Goal: Task Accomplishment & Management: Complete application form

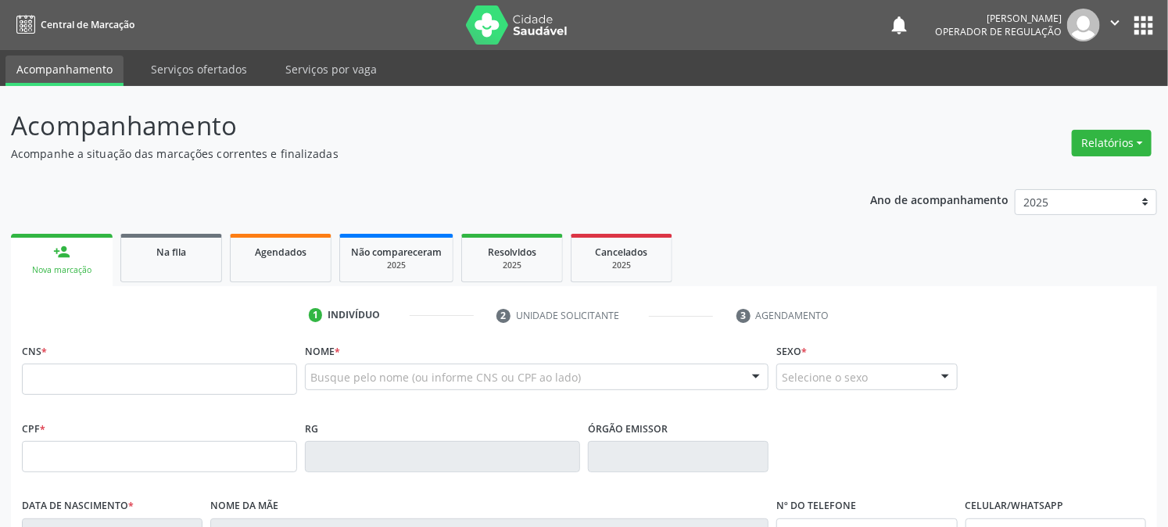
click at [114, 381] on input "text" at bounding box center [159, 378] width 275 height 31
type input "704 3015 3127 2090"
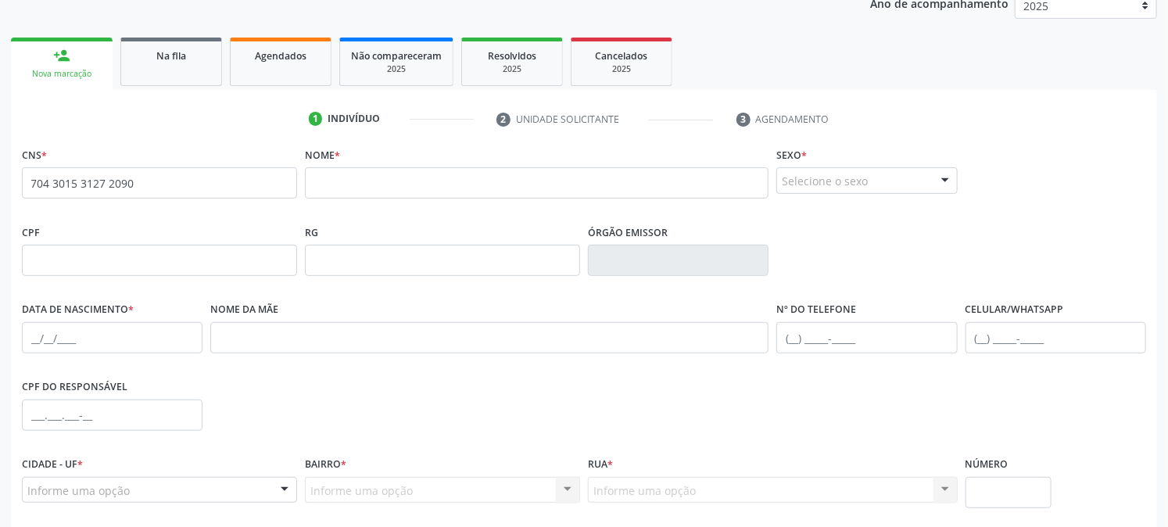
scroll to position [319, 0]
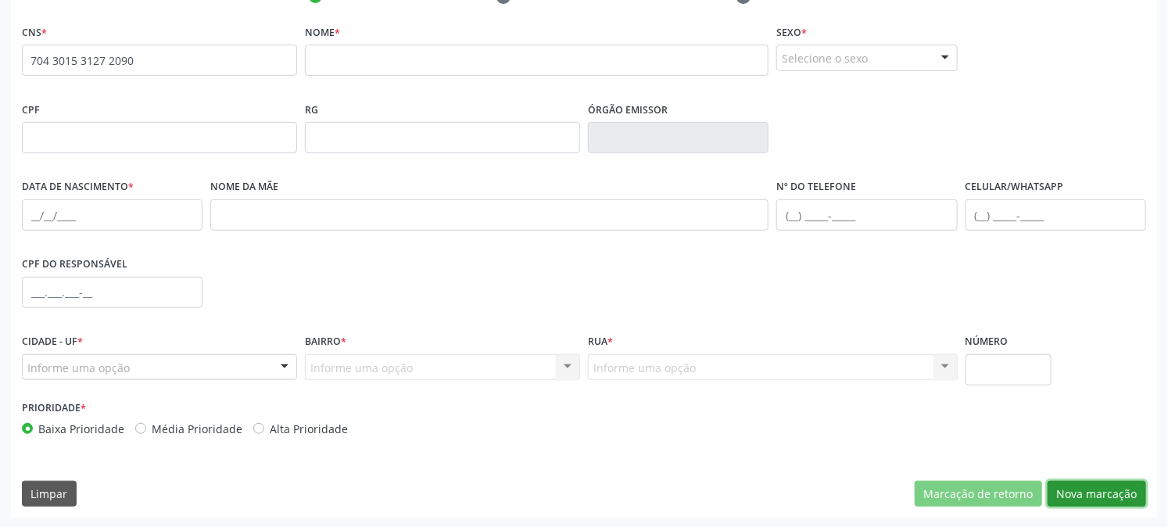
click at [1079, 490] on button "Nova marcação" at bounding box center [1096, 494] width 98 height 27
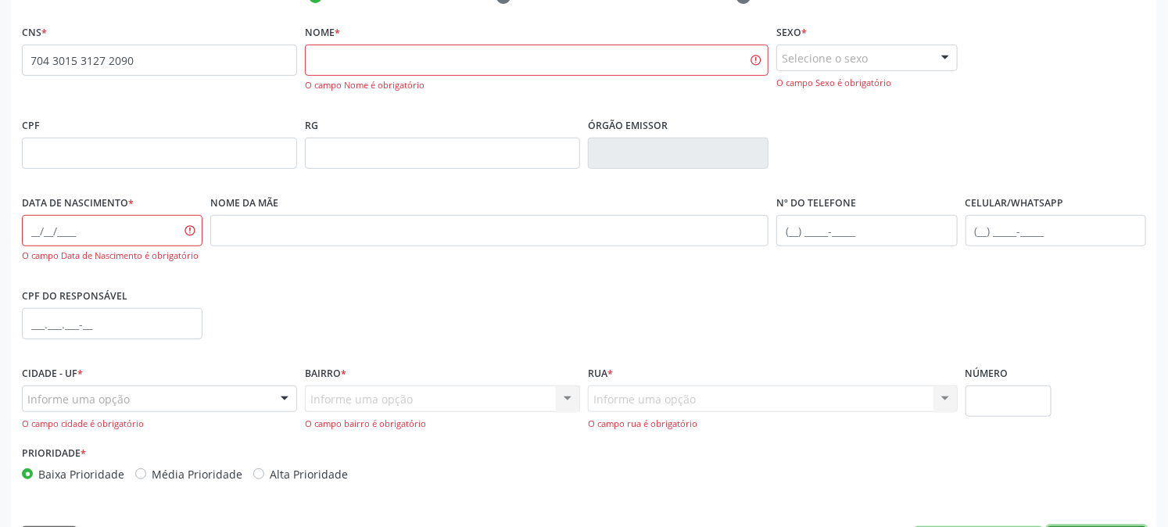
scroll to position [232, 0]
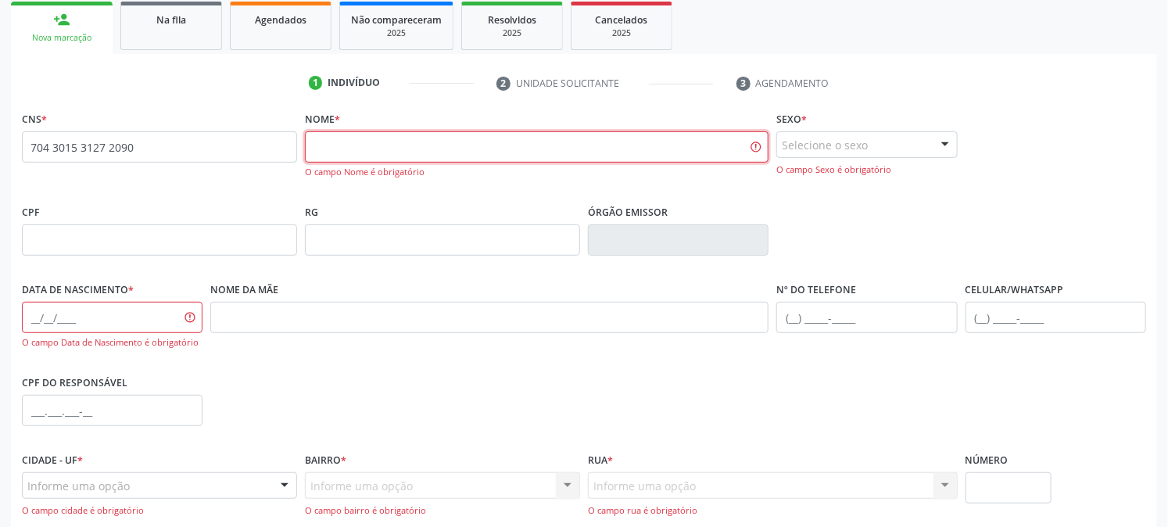
click at [345, 148] on input "text" at bounding box center [536, 146] width 463 height 31
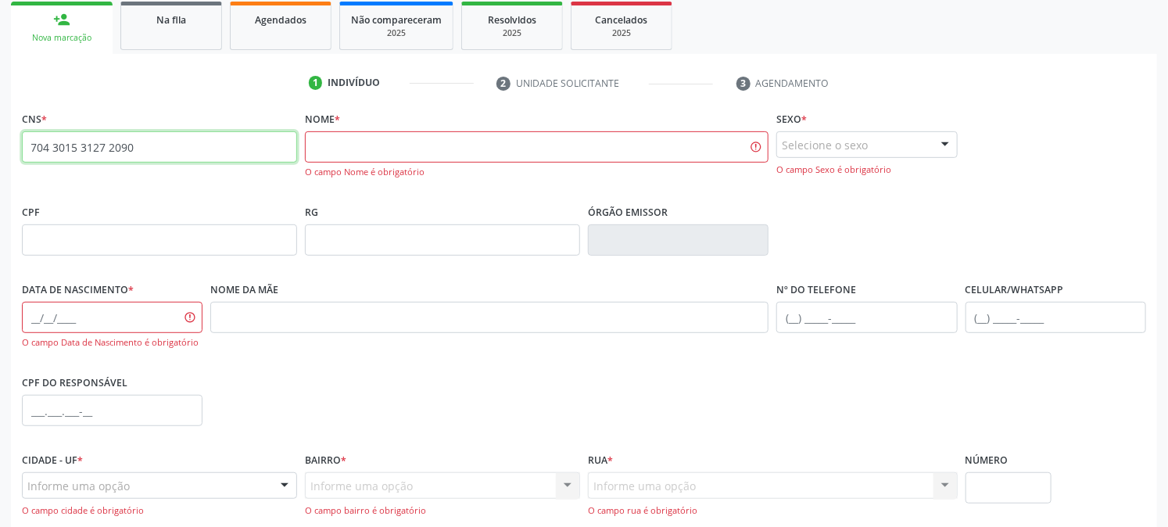
drag, startPoint x: 150, startPoint y: 145, endPoint x: 20, endPoint y: 148, distance: 130.6
click at [20, 148] on div "CNS * 704 3015 3127 2090 none" at bounding box center [159, 153] width 283 height 93
click at [217, 155] on input "704 3015 3127 2090" at bounding box center [159, 146] width 275 height 31
drag, startPoint x: 217, startPoint y: 155, endPoint x: 29, endPoint y: 141, distance: 188.9
click at [29, 141] on input "704 3015 3127 2090" at bounding box center [159, 146] width 275 height 31
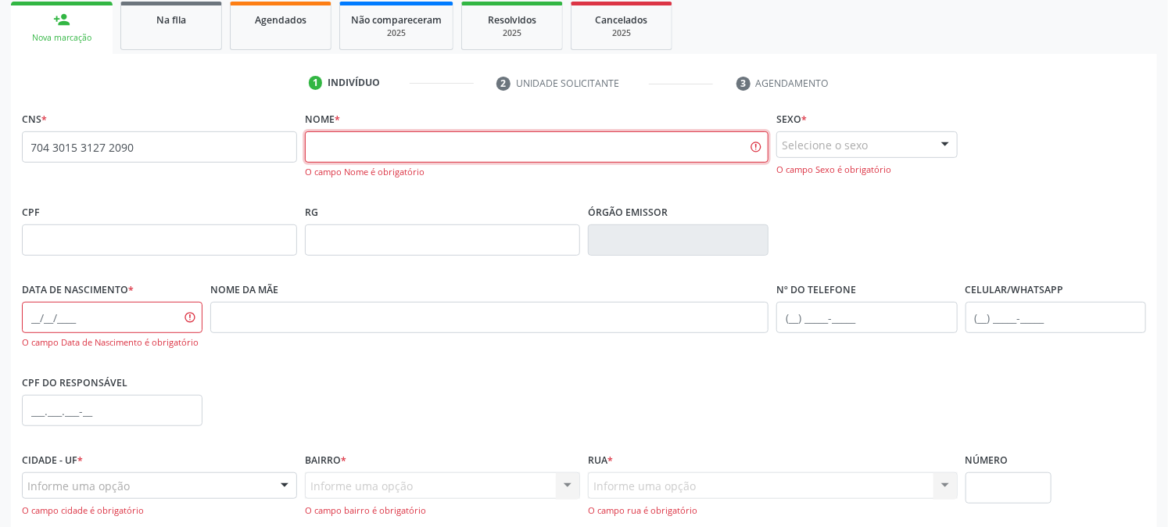
click at [356, 147] on input "text" at bounding box center [536, 146] width 463 height 31
type input "[PERSON_NAME]"
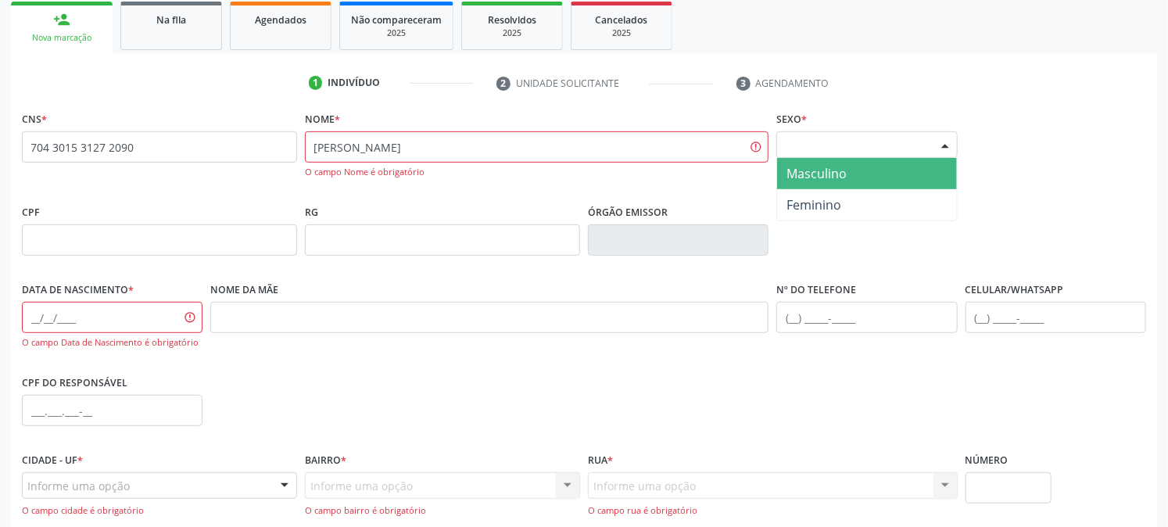
click at [900, 148] on div "Selecione o sexo" at bounding box center [866, 144] width 181 height 27
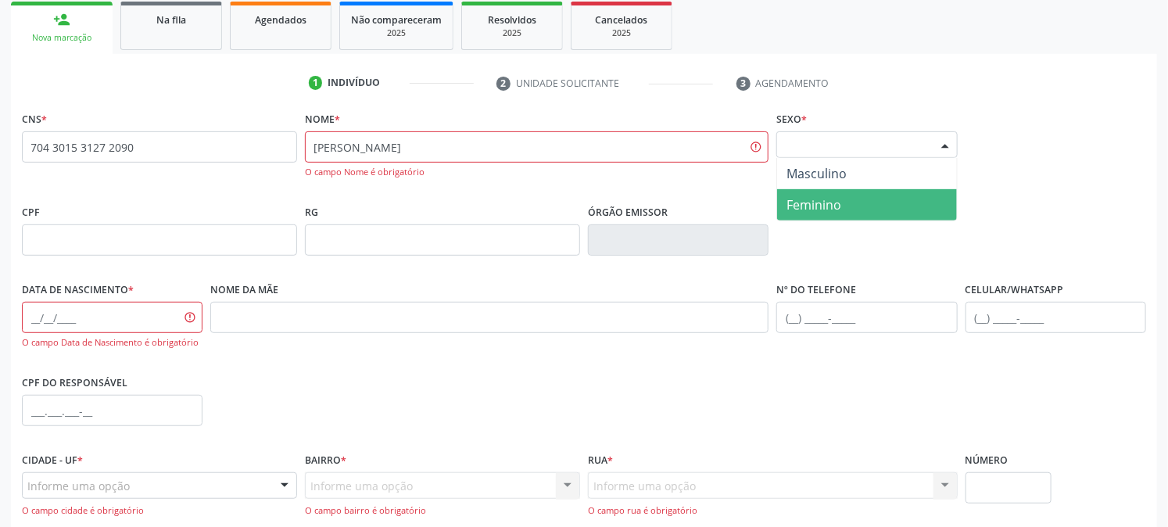
click at [849, 197] on span "Feminino" at bounding box center [866, 204] width 179 height 31
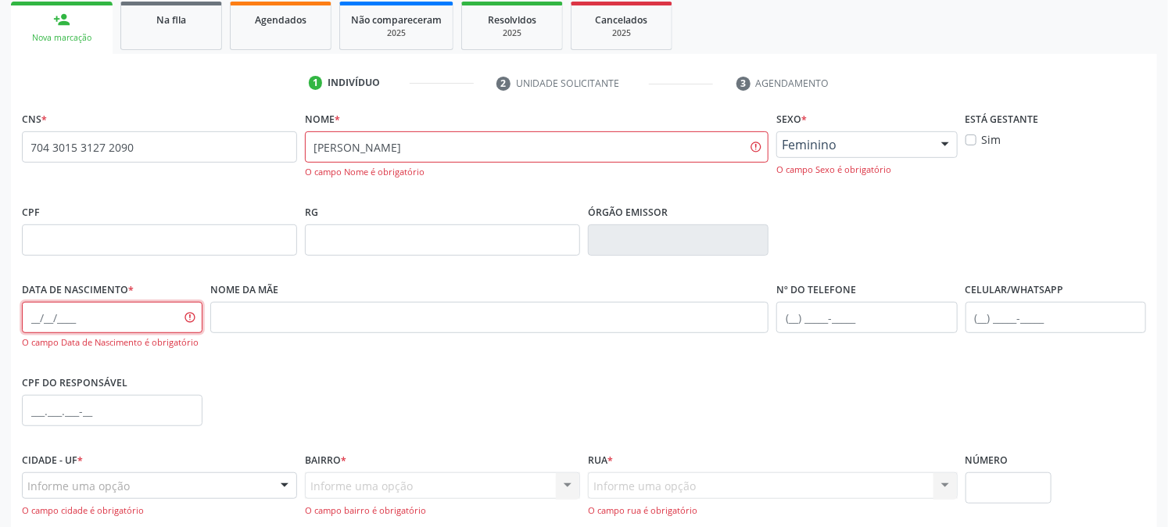
click at [27, 317] on input "text" at bounding box center [112, 317] width 181 height 31
type input "[DATE]"
click at [314, 362] on div "Nome da mãe" at bounding box center [489, 323] width 566 height 93
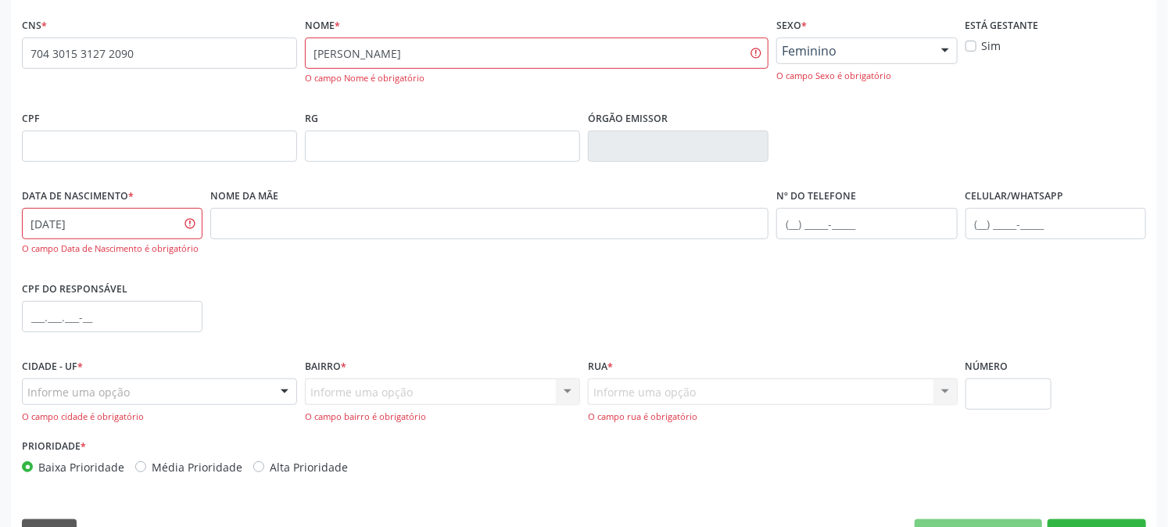
scroll to position [364, 0]
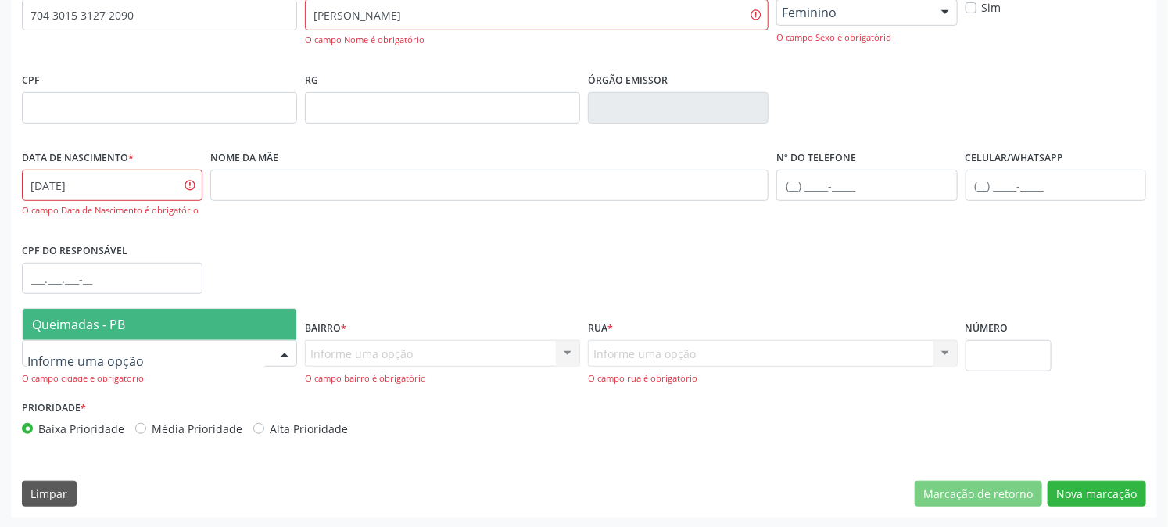
click at [138, 353] on div at bounding box center [159, 353] width 275 height 27
click at [138, 323] on span "Queimadas - PB" at bounding box center [160, 324] width 274 height 31
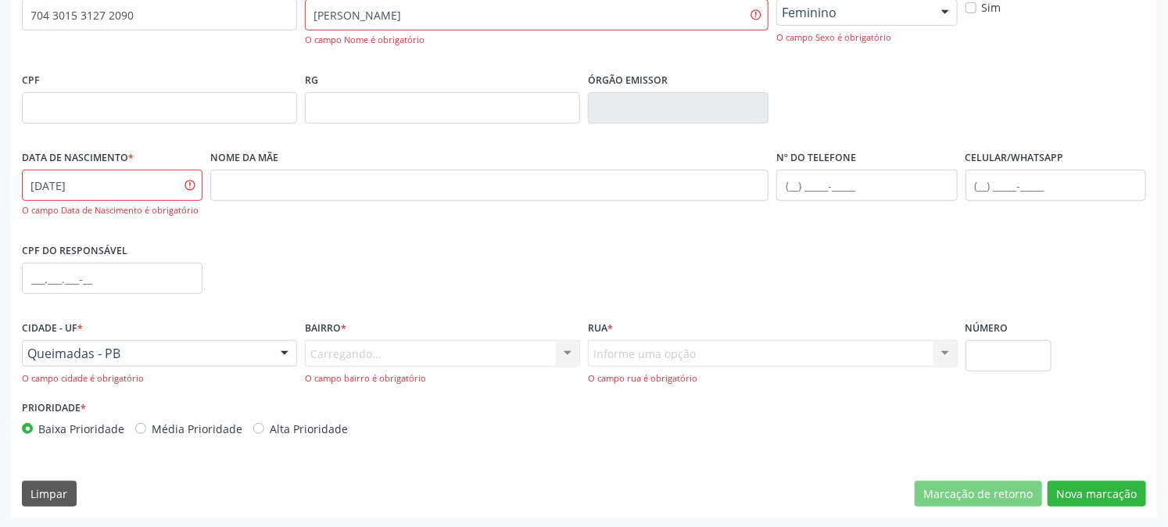
click at [347, 352] on div "Carregando... Nenhum resultado encontrado para: " " Nenhuma opção encontrada. D…" at bounding box center [442, 362] width 275 height 45
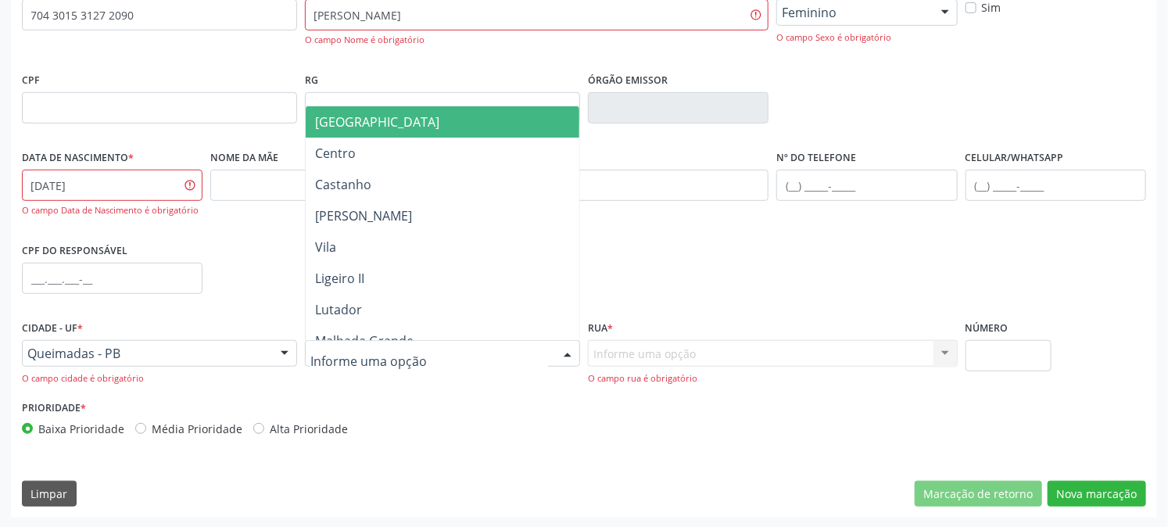
click at [569, 360] on div at bounding box center [567, 354] width 23 height 27
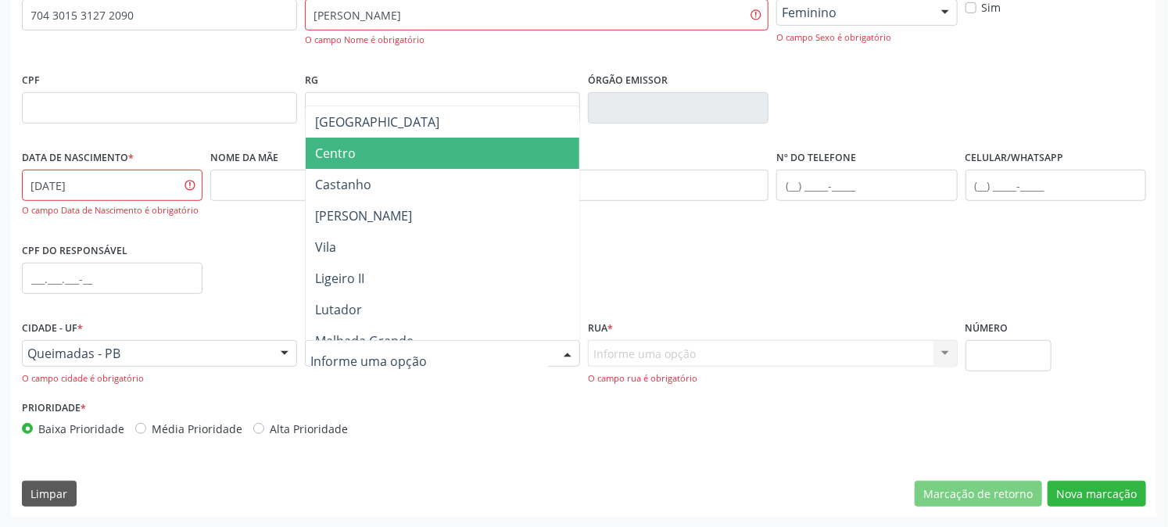
click at [349, 158] on span "Centro" at bounding box center [335, 153] width 41 height 17
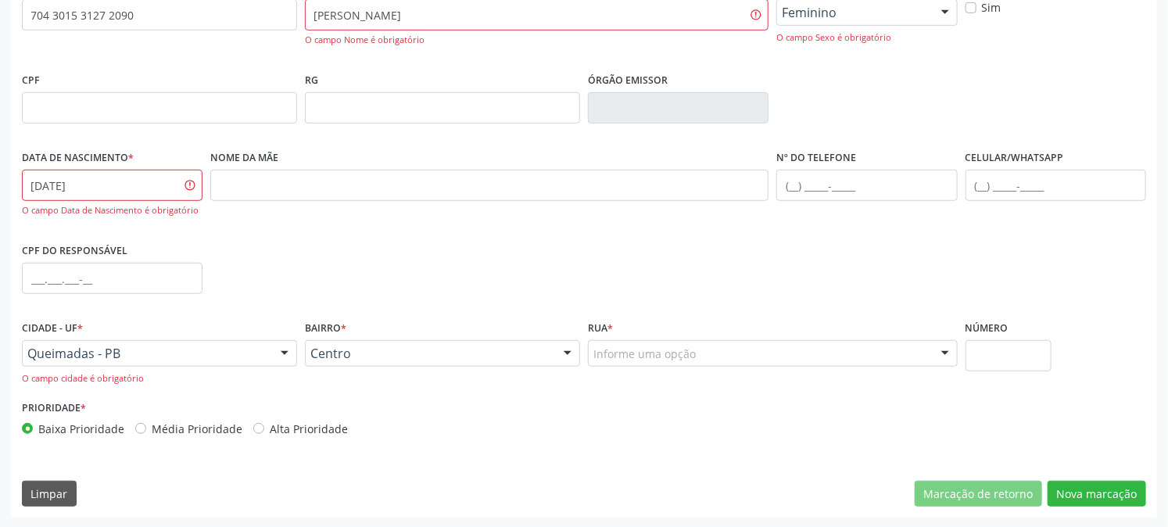
click at [786, 357] on div "Informe uma opção" at bounding box center [773, 353] width 370 height 27
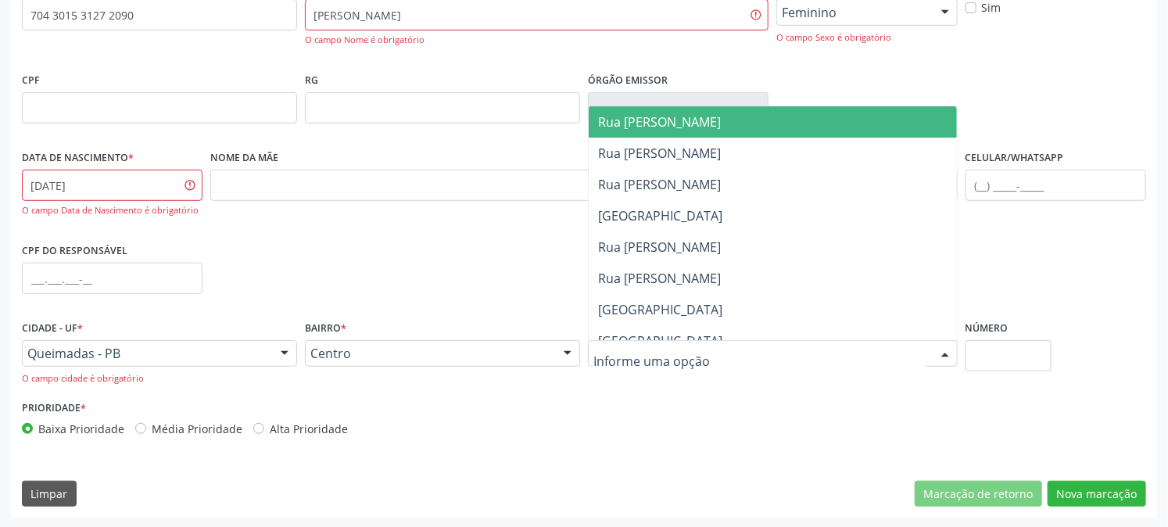
click at [709, 114] on span "Rua [PERSON_NAME]" at bounding box center [659, 121] width 123 height 17
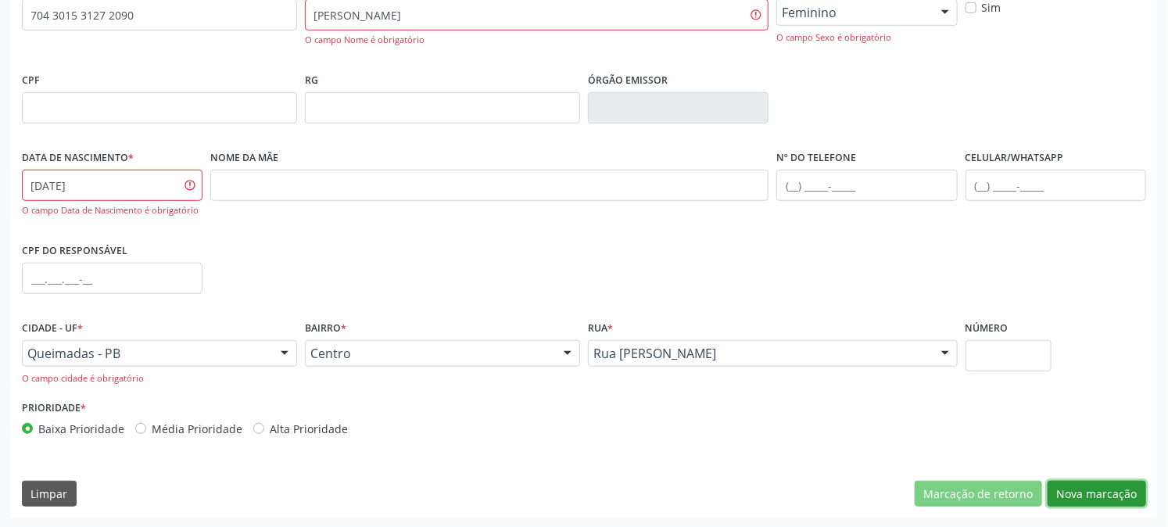
click at [1072, 489] on button "Nova marcação" at bounding box center [1096, 494] width 98 height 27
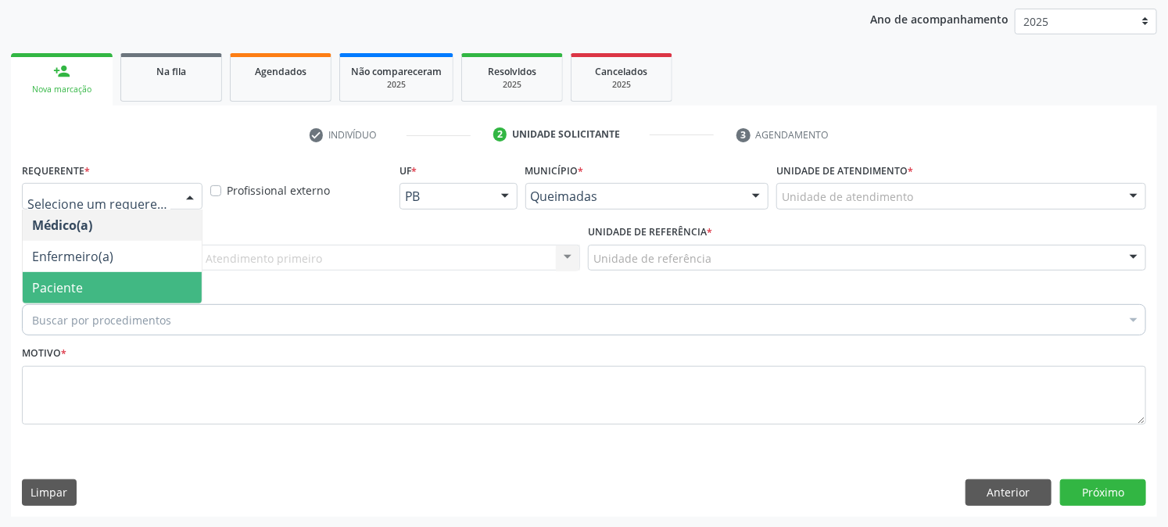
click at [121, 272] on span "Paciente" at bounding box center [112, 287] width 179 height 31
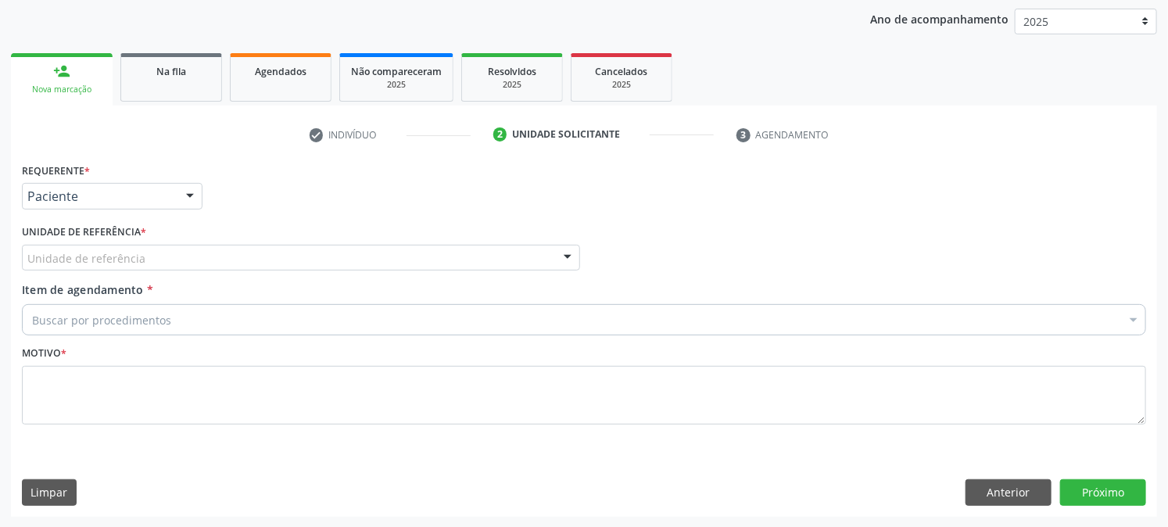
click at [168, 259] on div "Unidade de referência" at bounding box center [301, 258] width 558 height 27
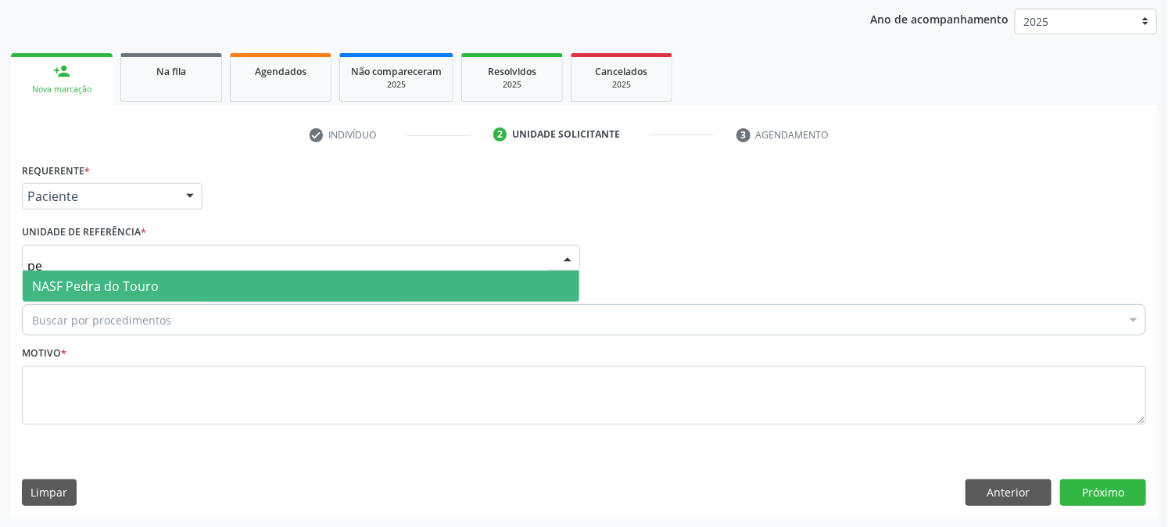
type input "p"
type input "luta"
click at [149, 289] on span "UBSF Lutador" at bounding box center [301, 285] width 556 height 31
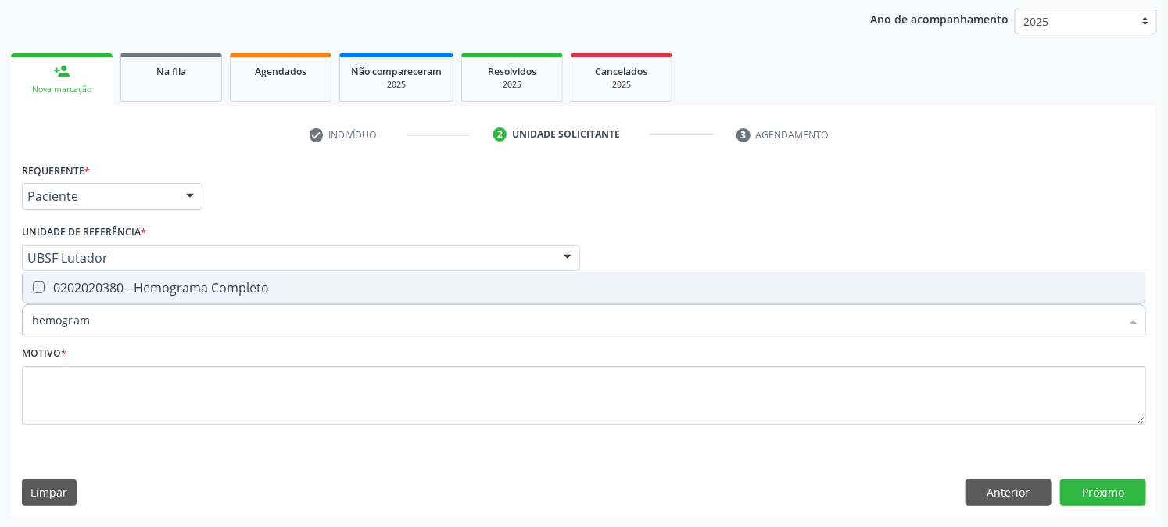
type input "hemograma"
click at [142, 297] on span "0202020380 - Hemograma Completo" at bounding box center [584, 287] width 1122 height 31
checkbox Completo "true"
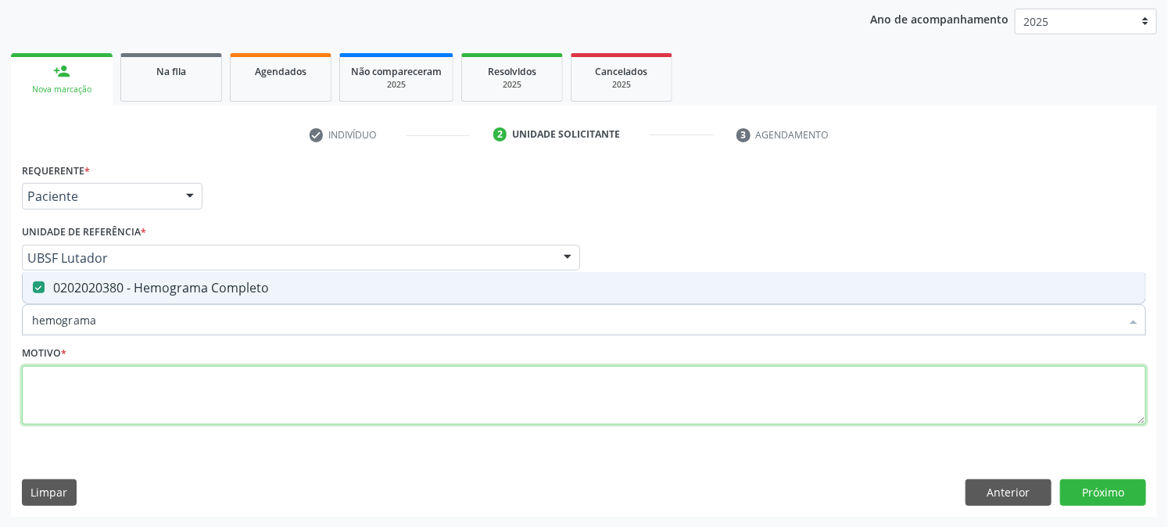
click at [134, 391] on textarea at bounding box center [584, 395] width 1124 height 59
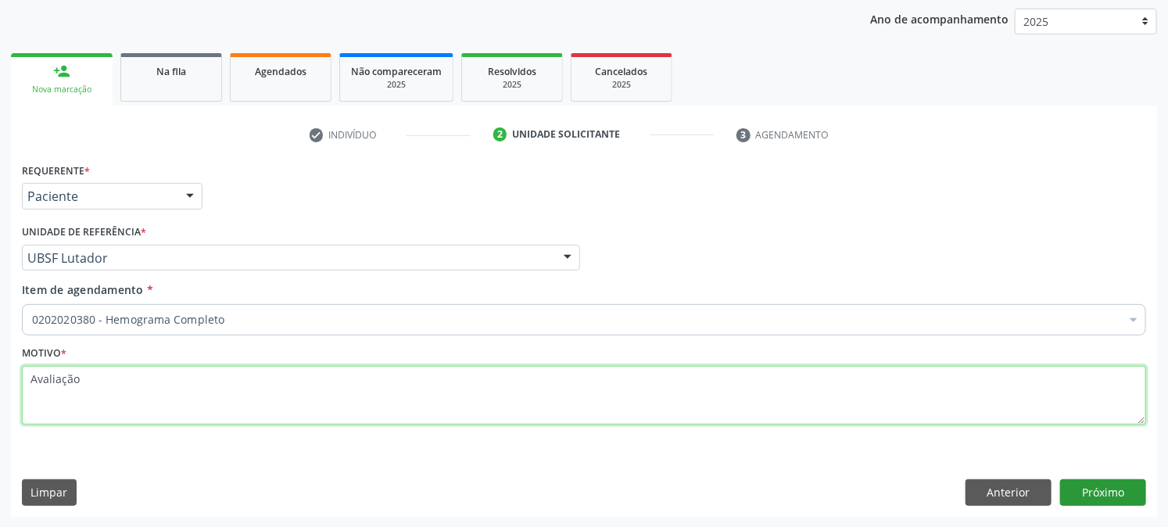
type textarea "Avaliação"
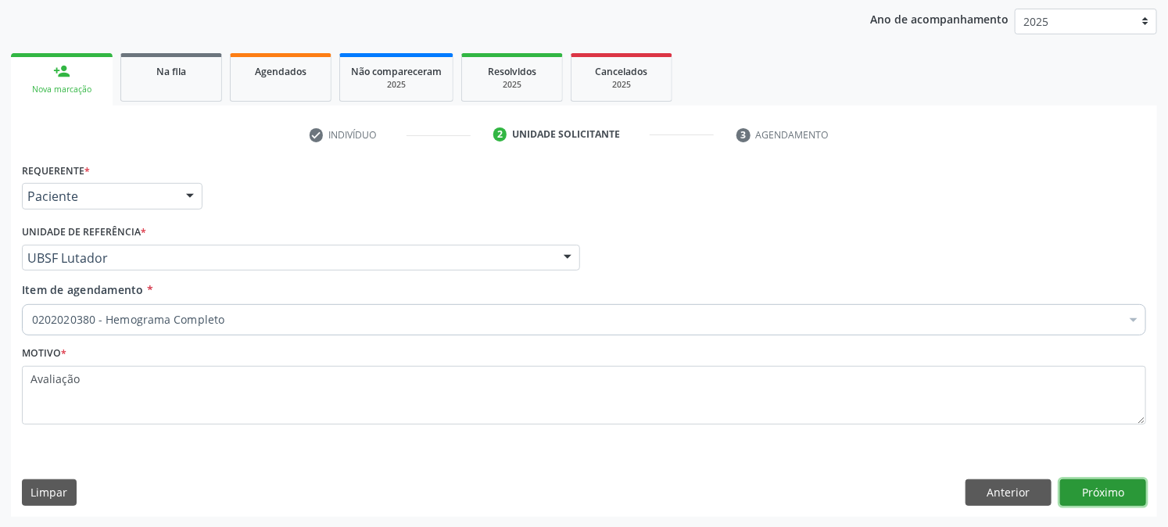
click at [1134, 495] on button "Próximo" at bounding box center [1103, 492] width 86 height 27
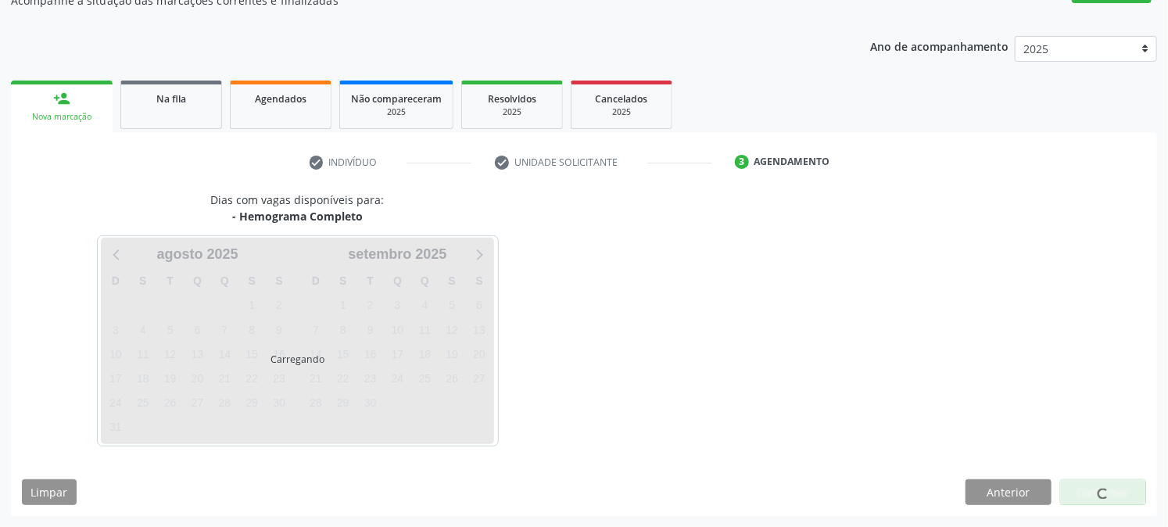
scroll to position [152, 0]
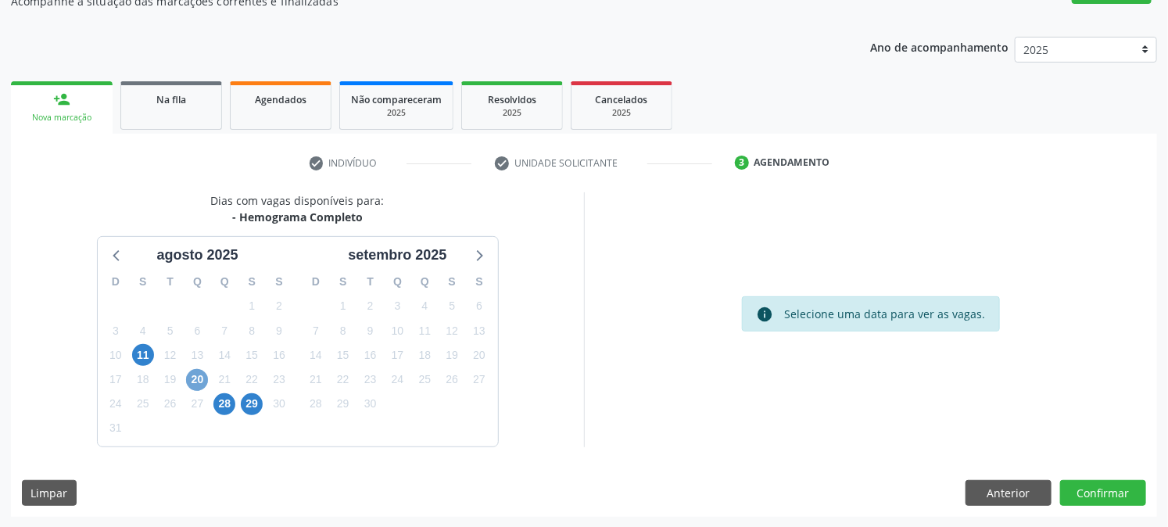
click at [198, 377] on span "20" at bounding box center [197, 380] width 22 height 22
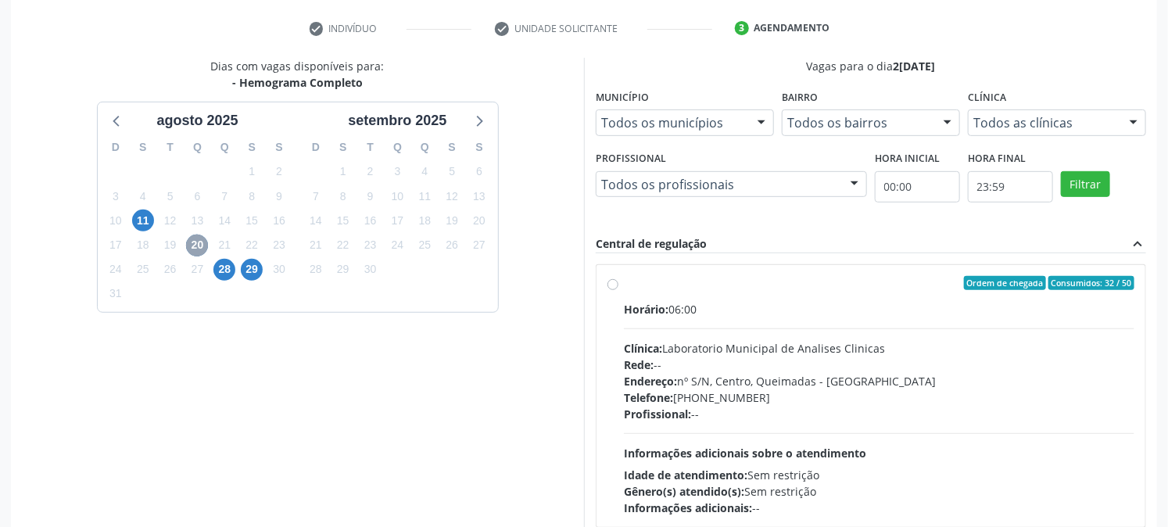
scroll to position [326, 0]
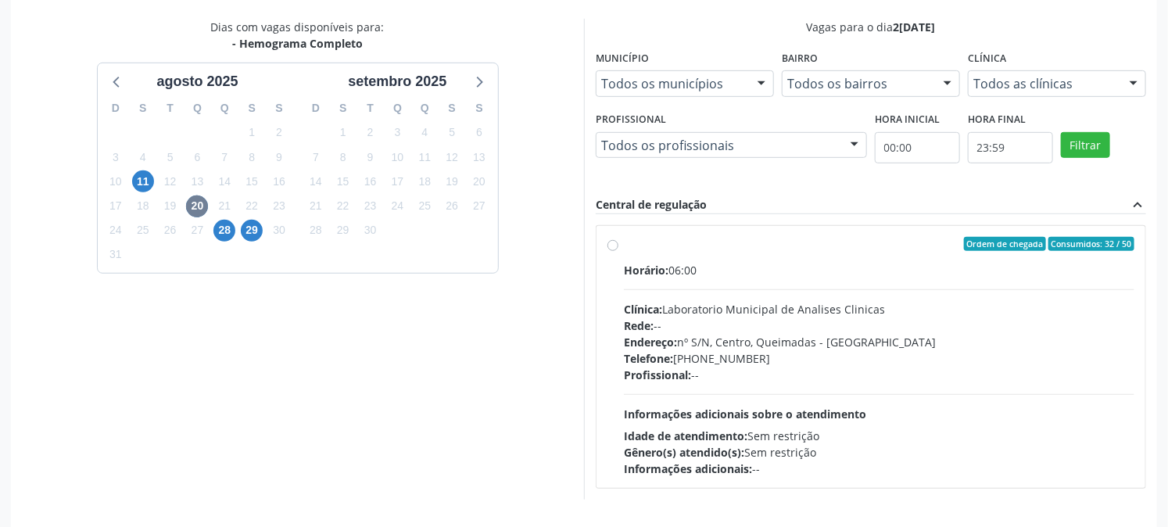
click at [624, 245] on label "Ordem de chegada Consumidos: 32 / 50 Horário: 06:00 Clínica: Laboratorio Munici…" at bounding box center [879, 357] width 510 height 240
click at [607, 245] on input "Ordem de chegada Consumidos: 32 / 50 Horário: 06:00 Clínica: Laboratorio Munici…" at bounding box center [612, 244] width 11 height 14
radio input "true"
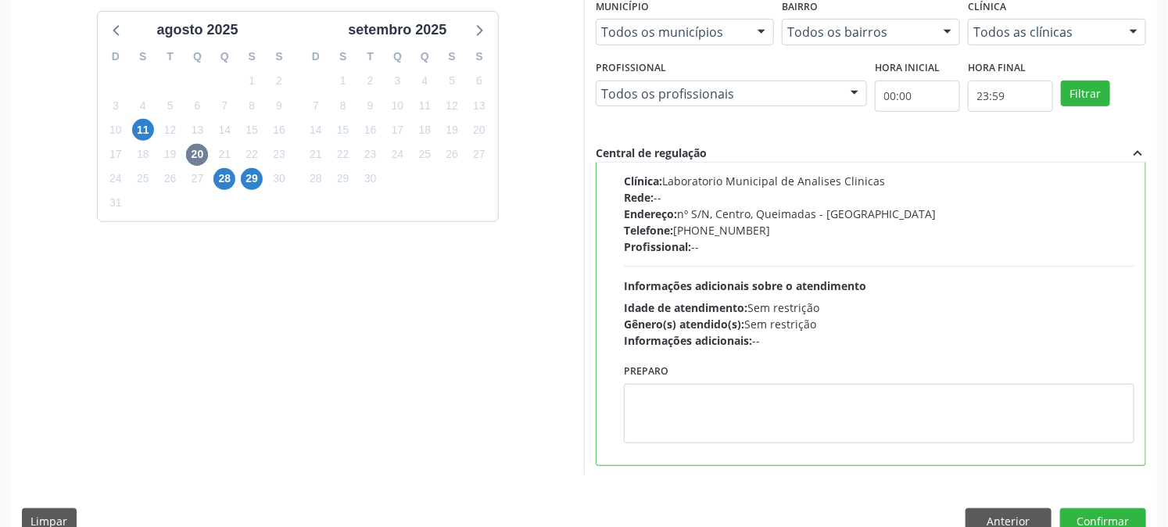
scroll to position [406, 0]
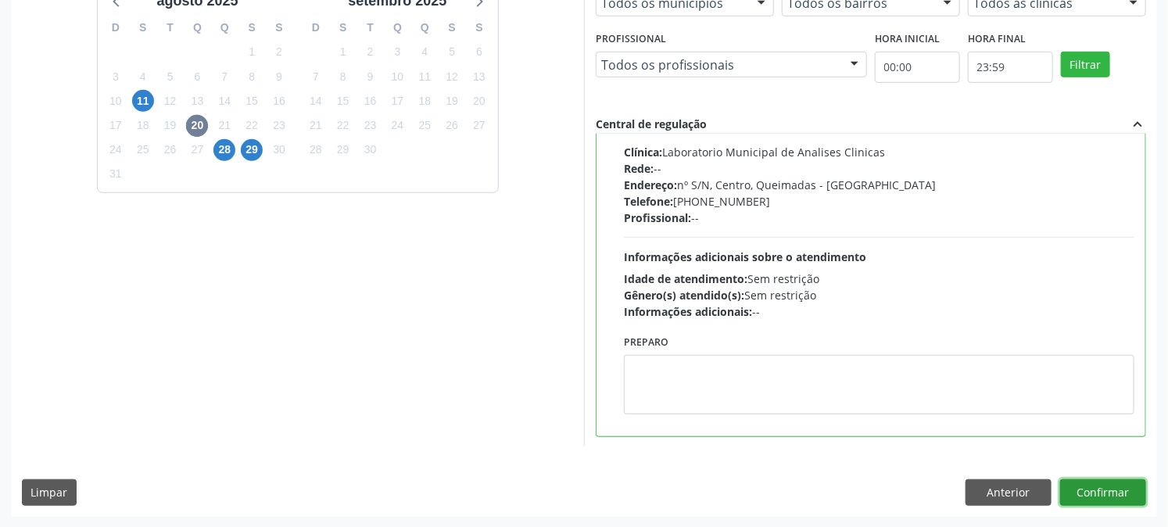
click at [1100, 481] on button "Confirmar" at bounding box center [1103, 492] width 86 height 27
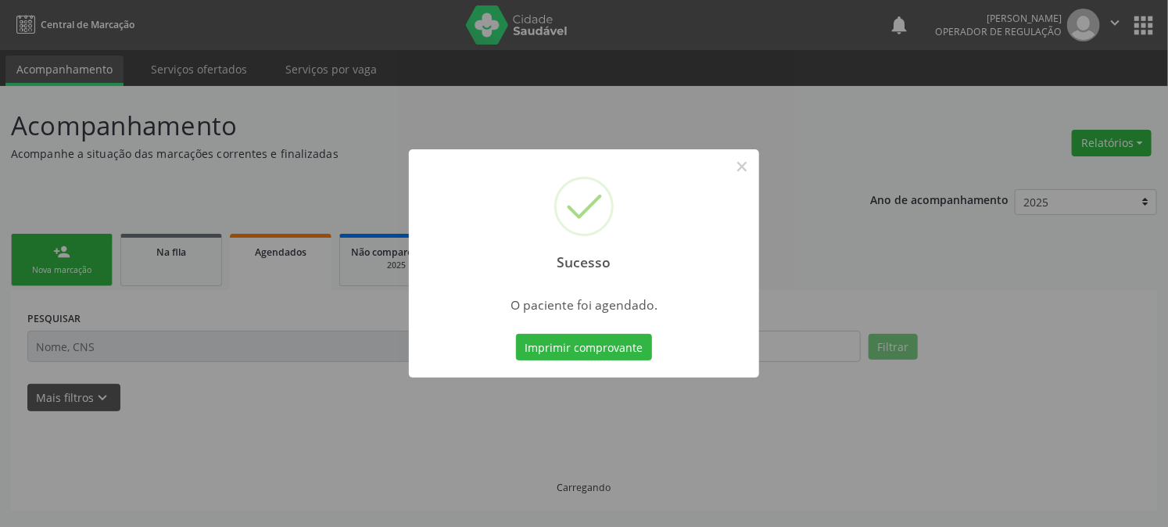
scroll to position [0, 0]
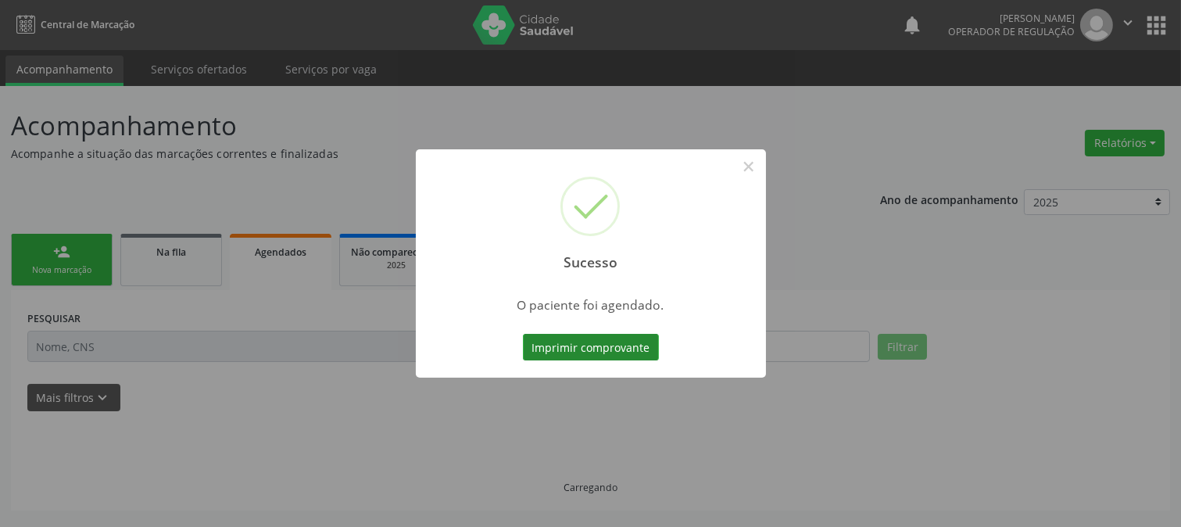
click at [590, 352] on button "Imprimir comprovante" at bounding box center [591, 347] width 136 height 27
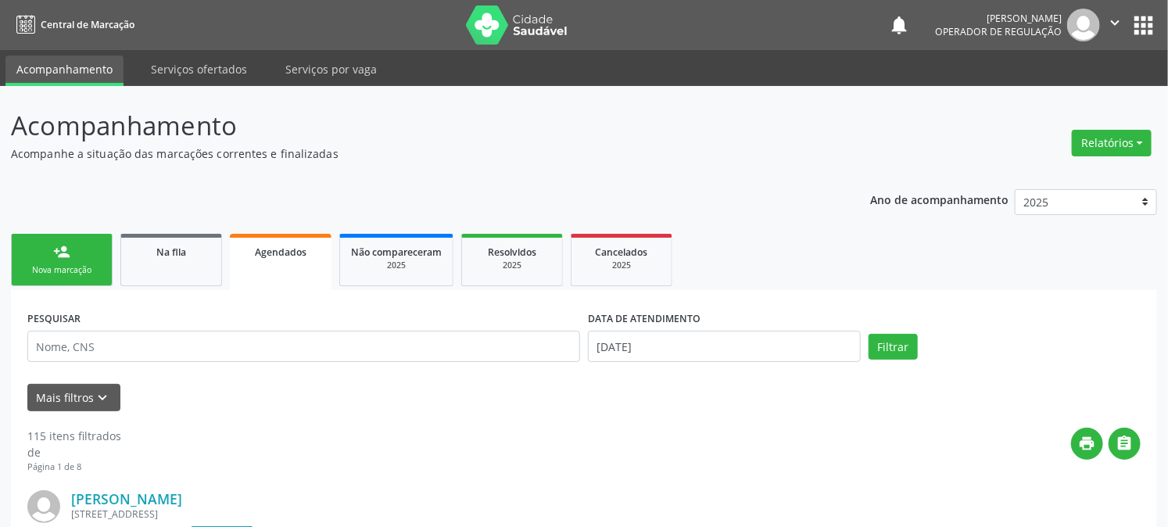
click at [1147, 28] on button "apps" at bounding box center [1142, 25] width 27 height 27
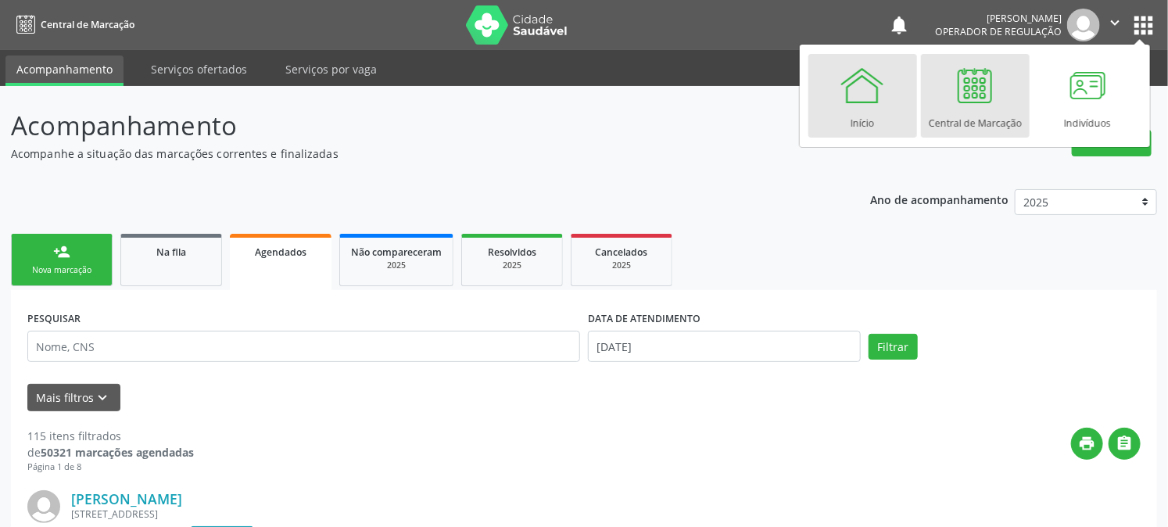
click at [884, 84] on div at bounding box center [862, 85] width 47 height 47
